Goal: Contribute content: Add original content to the website for others to see

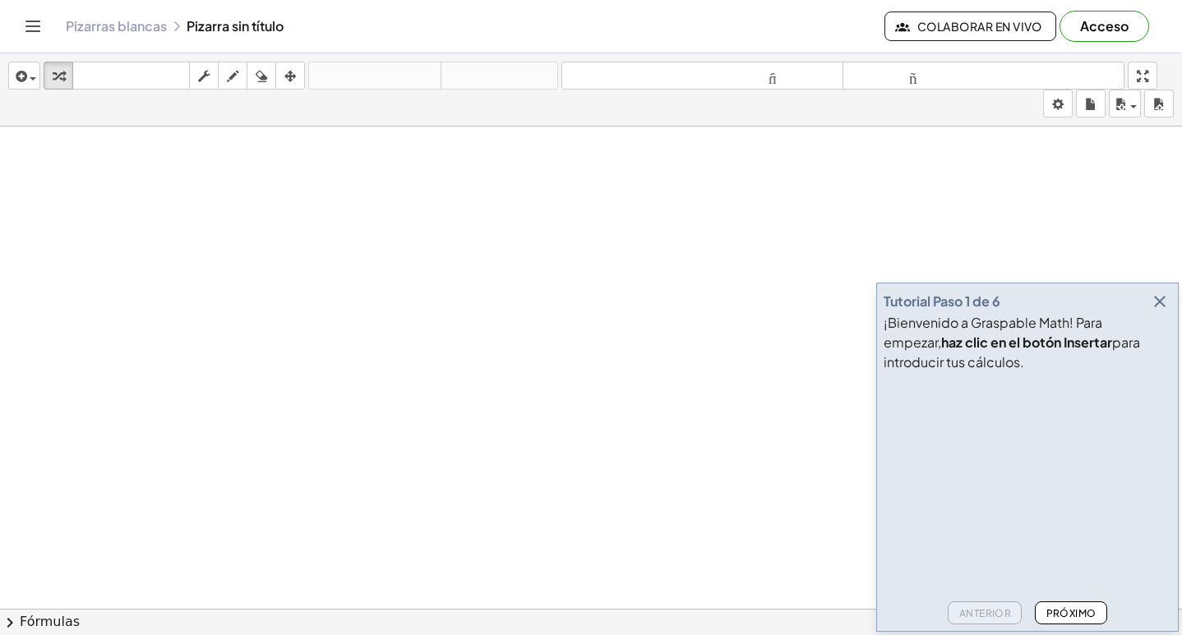
click at [1082, 608] on font "Próximo" at bounding box center [1071, 613] width 50 height 12
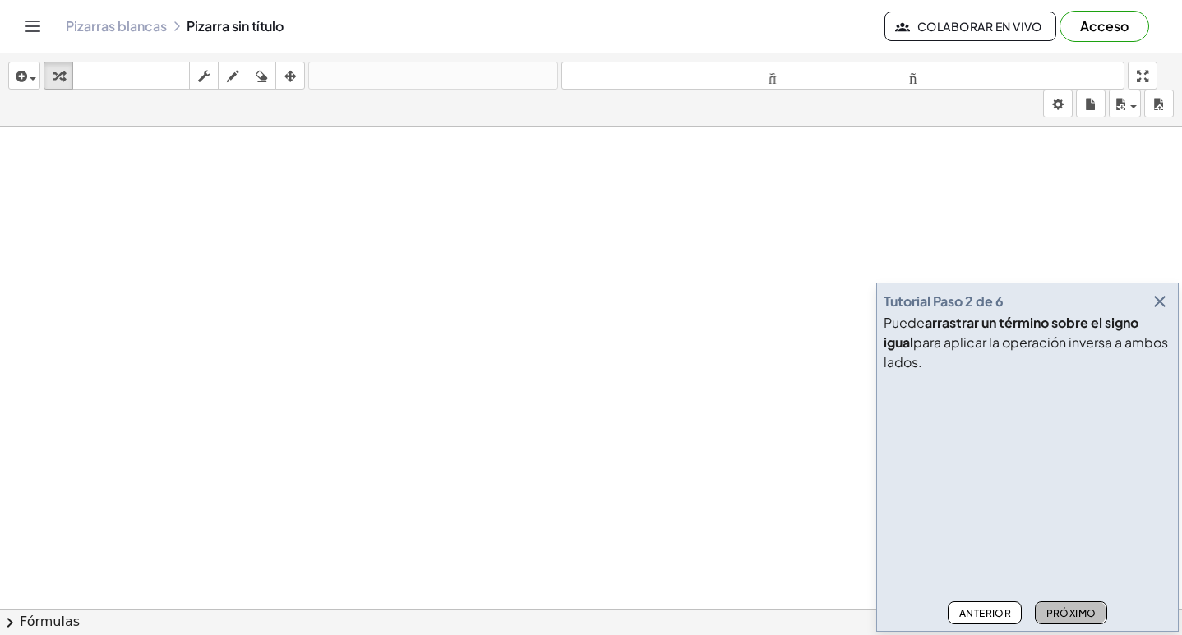
click at [1082, 607] on font "Próximo" at bounding box center [1071, 613] width 50 height 12
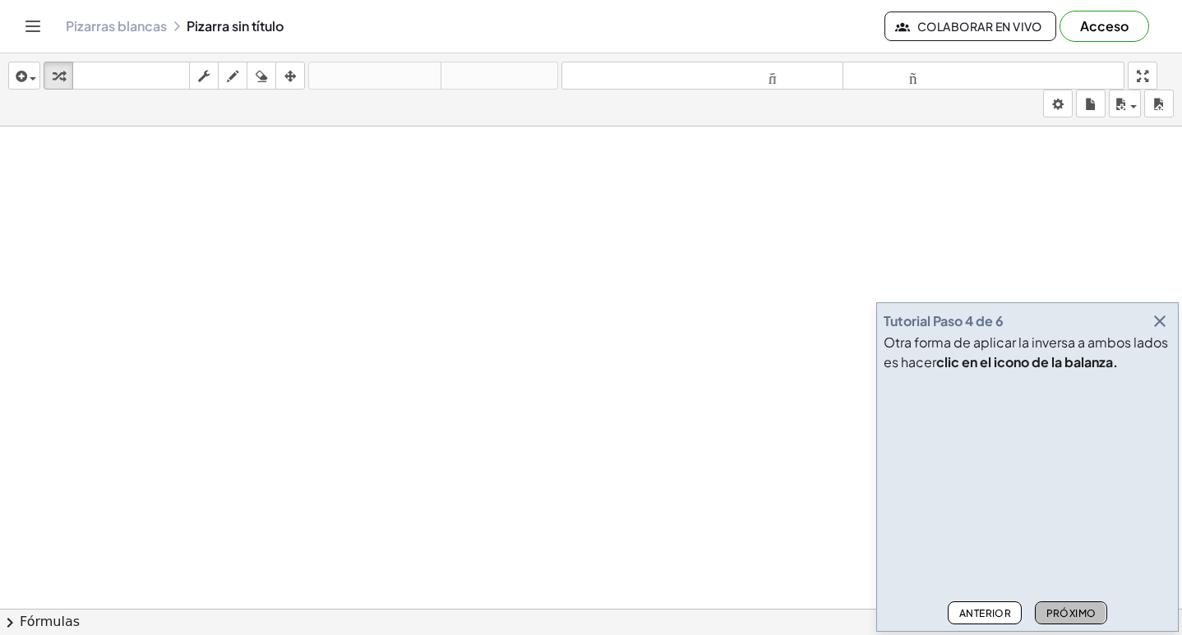
click at [1082, 607] on font "Próximo" at bounding box center [1071, 613] width 50 height 12
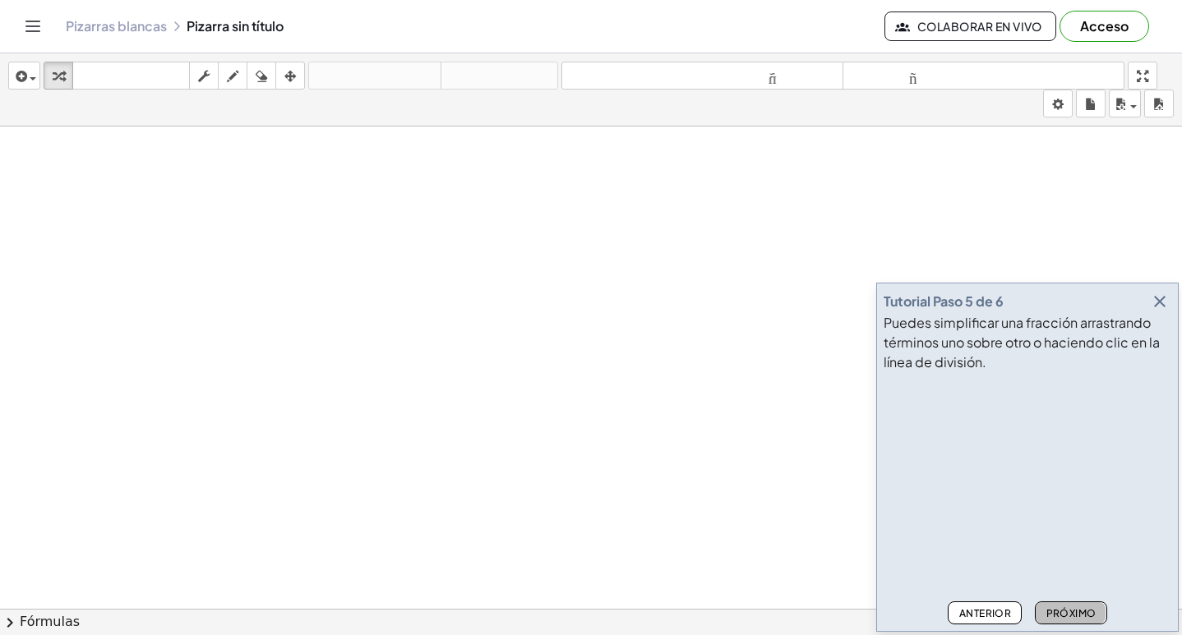
click at [1082, 607] on font "Próximo" at bounding box center [1071, 613] width 50 height 12
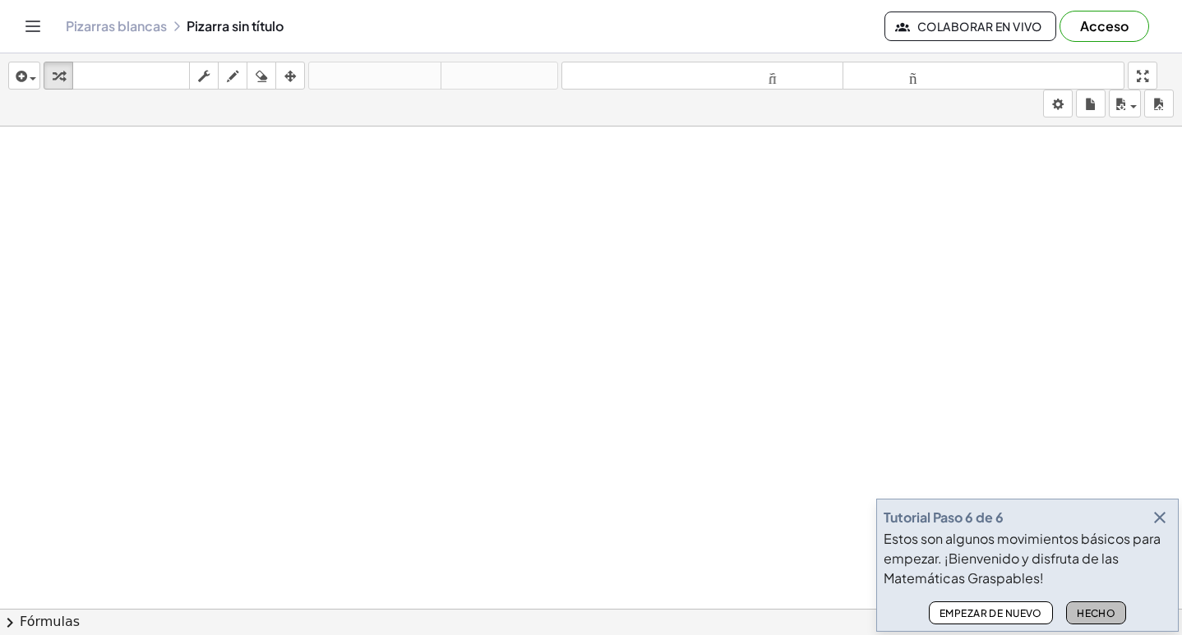
click at [1093, 613] on font "Hecho" at bounding box center [1096, 613] width 39 height 12
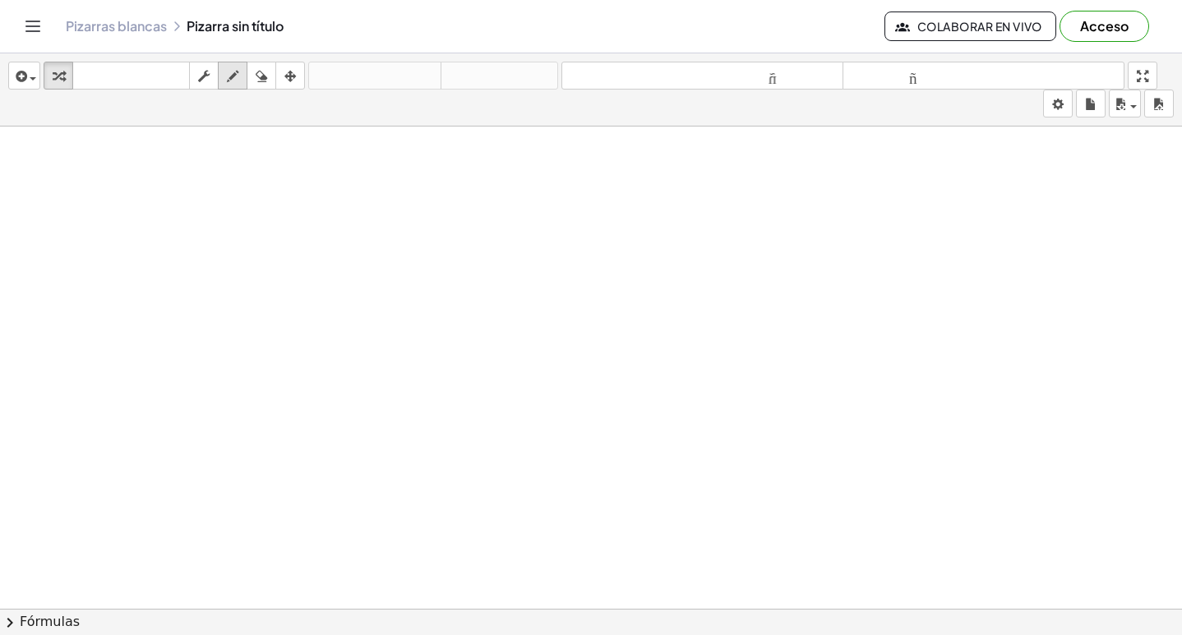
click at [235, 74] on icon "button" at bounding box center [233, 77] width 12 height 20
drag, startPoint x: 382, startPoint y: 250, endPoint x: 413, endPoint y: 280, distance: 43.0
drag, startPoint x: 434, startPoint y: 249, endPoint x: 404, endPoint y: 264, distance: 33.1
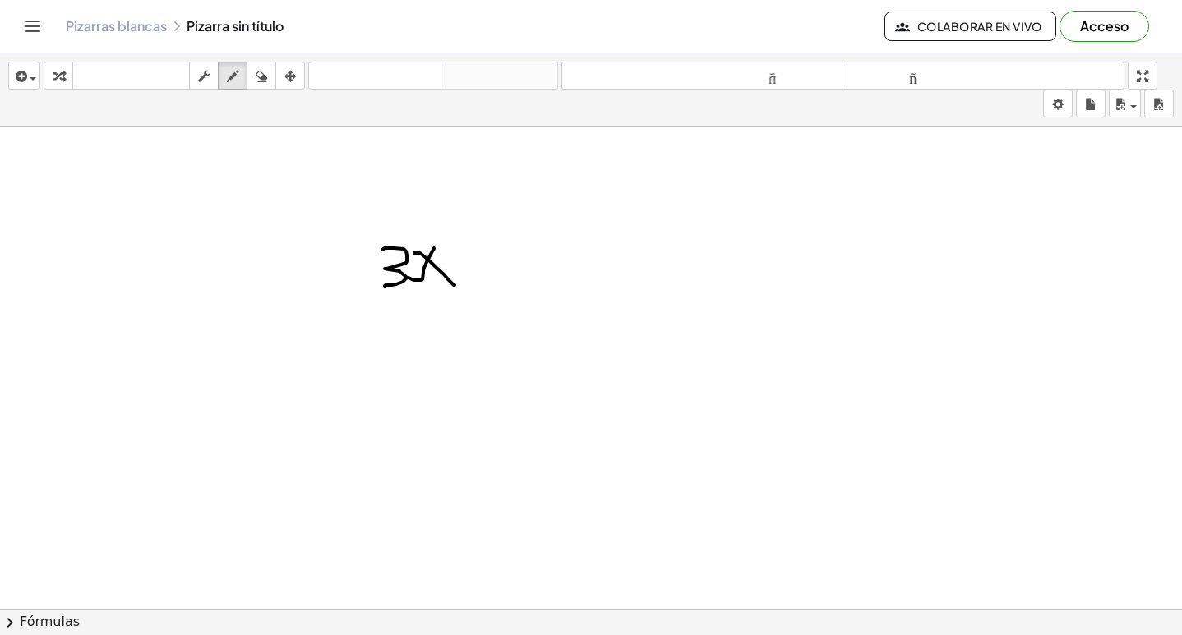
drag, startPoint x: 414, startPoint y: 253, endPoint x: 455, endPoint y: 285, distance: 51.5
drag, startPoint x: 470, startPoint y: 256, endPoint x: 470, endPoint y: 278, distance: 22.2
drag, startPoint x: 465, startPoint y: 275, endPoint x: 509, endPoint y: 261, distance: 45.8
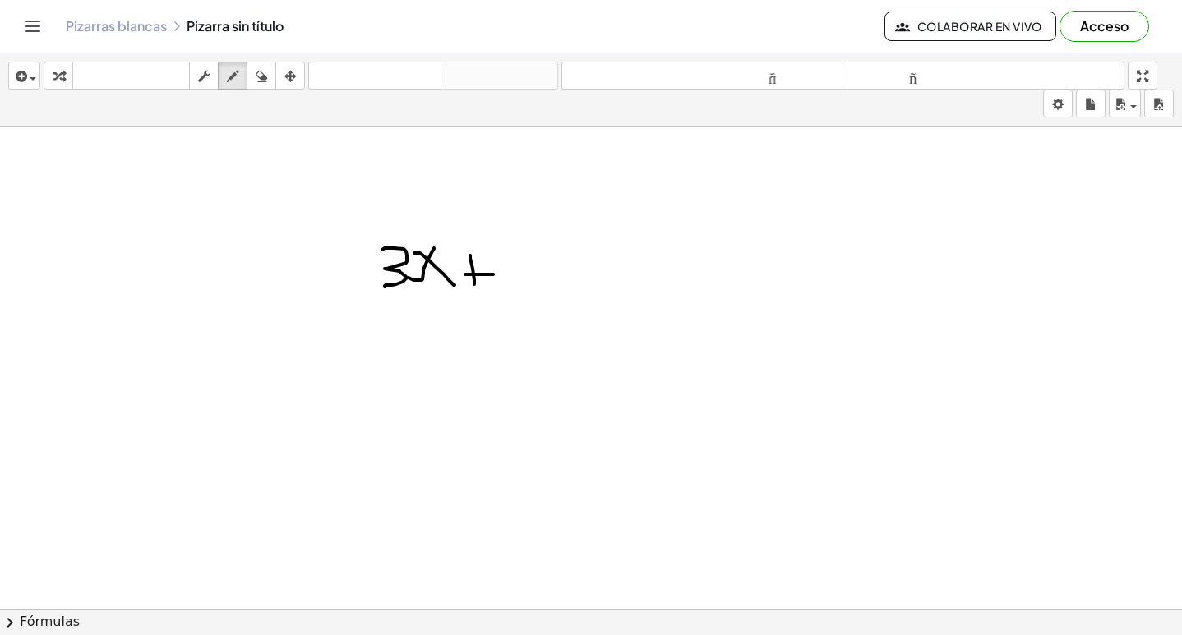
drag, startPoint x: 529, startPoint y: 247, endPoint x: 526, endPoint y: 292, distance: 44.5
click at [16, 72] on icon "button" at bounding box center [19, 77] width 15 height 20
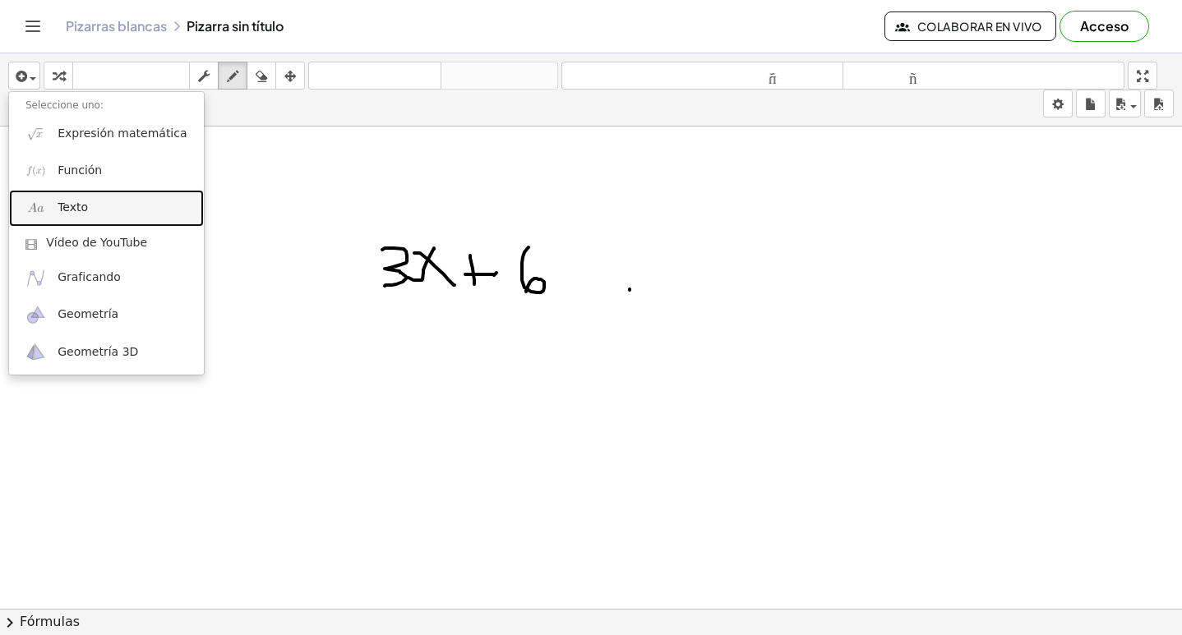
click at [68, 195] on link "Texto" at bounding box center [106, 208] width 195 height 37
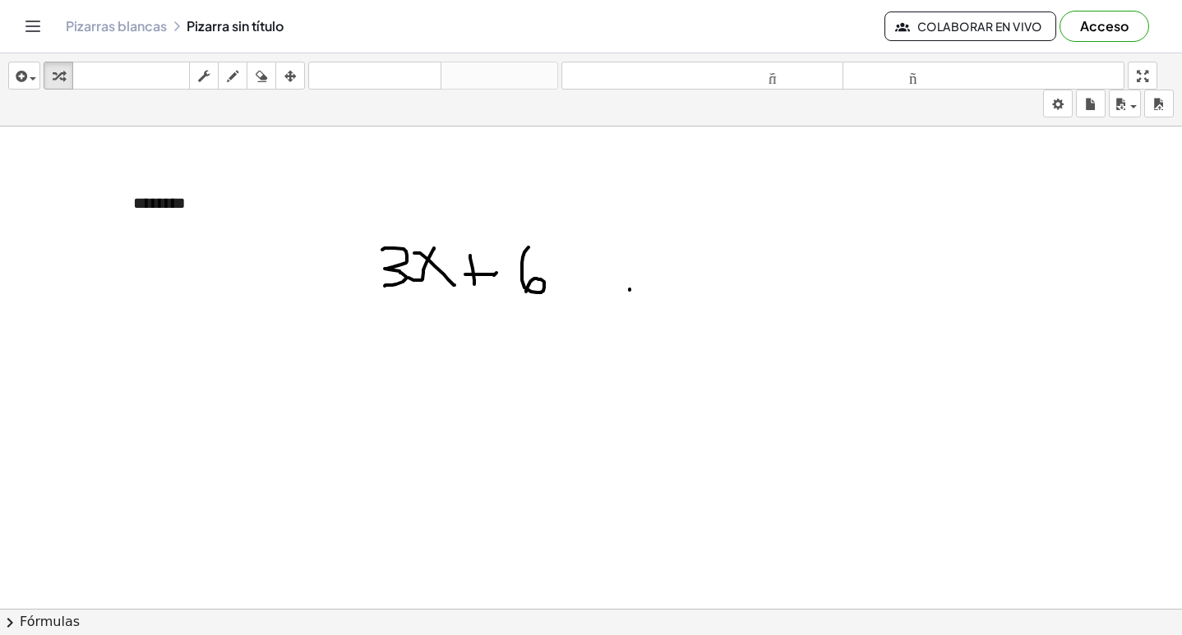
click at [25, 75] on icon "button" at bounding box center [19, 77] width 15 height 20
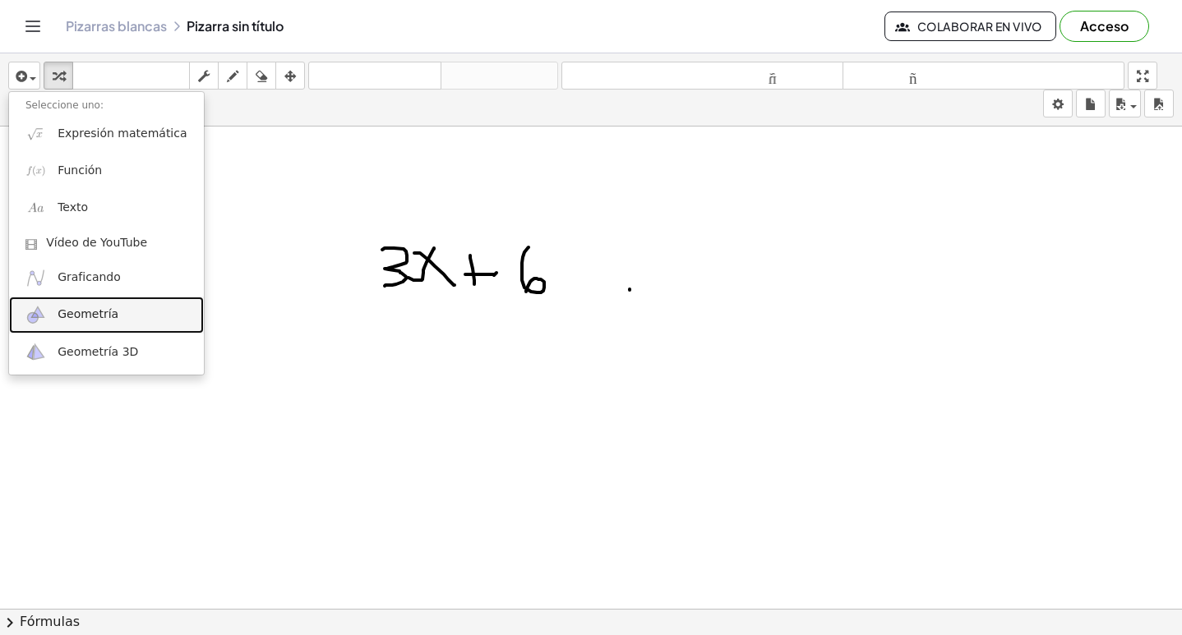
click at [92, 310] on font "Geometría" at bounding box center [88, 313] width 61 height 13
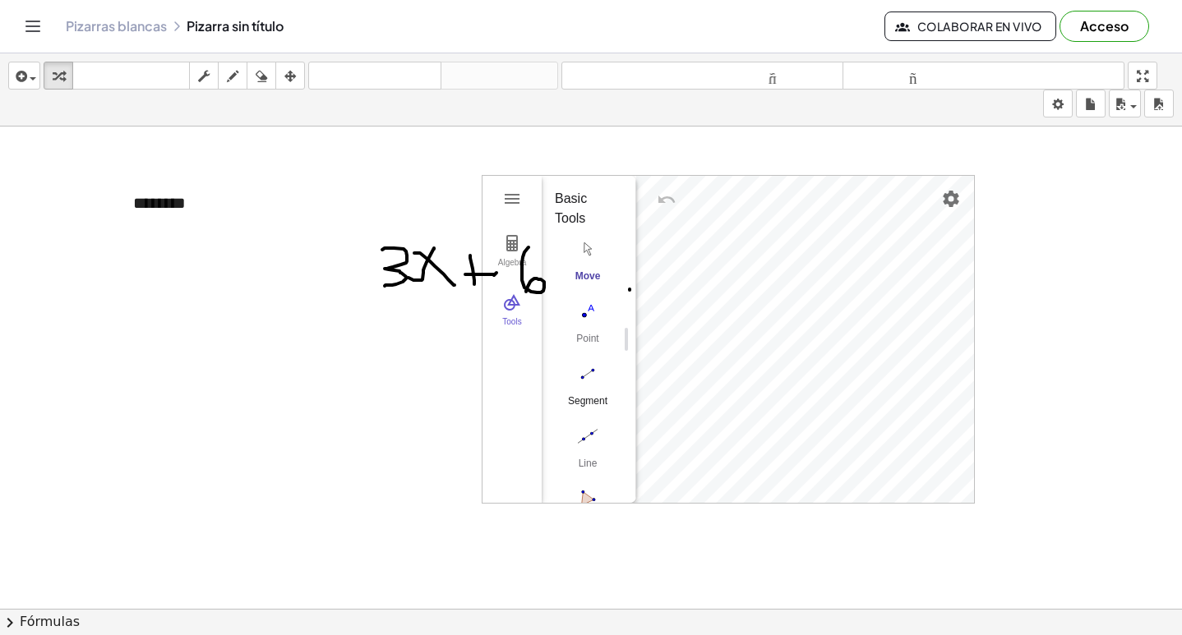
click at [584, 372] on img "Segment. Select two points or positions" at bounding box center [588, 374] width 66 height 26
click at [587, 327] on img "Polygon. Select all vertices, then first vertex again" at bounding box center [588, 338] width 66 height 26
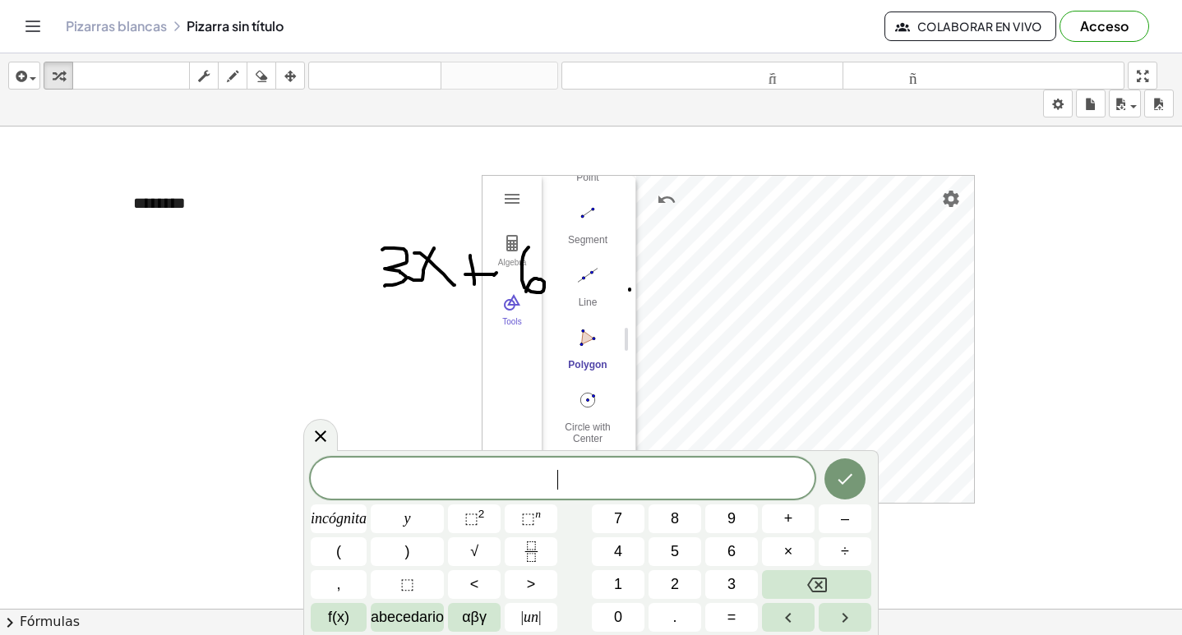
click at [496, 483] on span "​" at bounding box center [563, 480] width 504 height 23
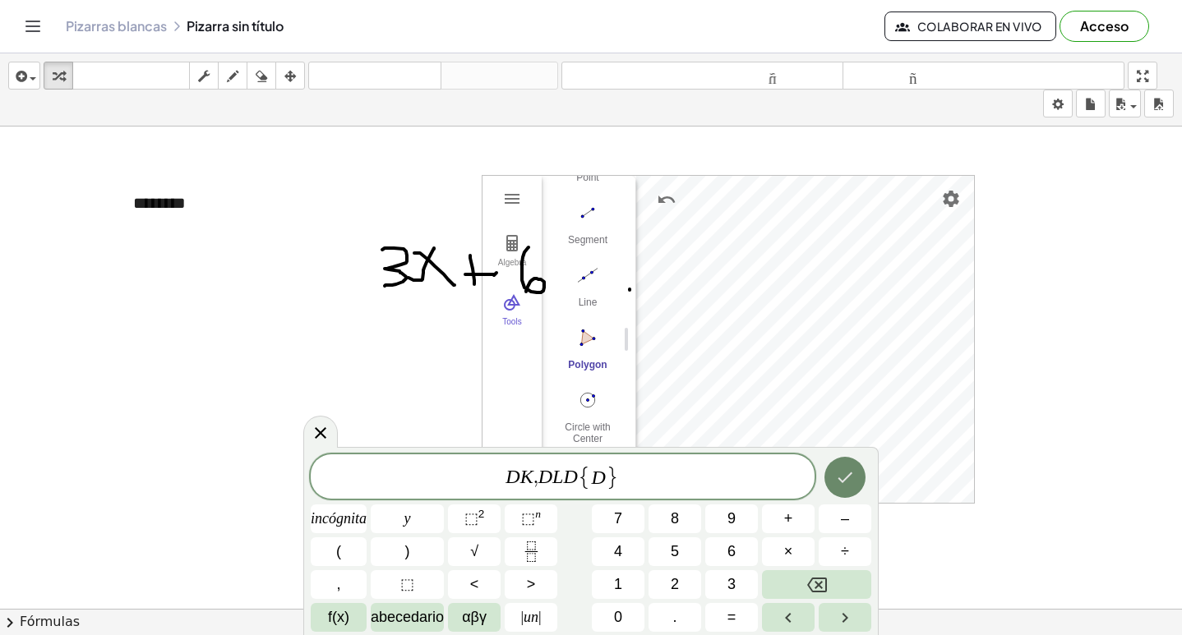
click at [844, 475] on icon "Hecho" at bounding box center [845, 478] width 20 height 20
